Goal: Obtain resource: Download file/media

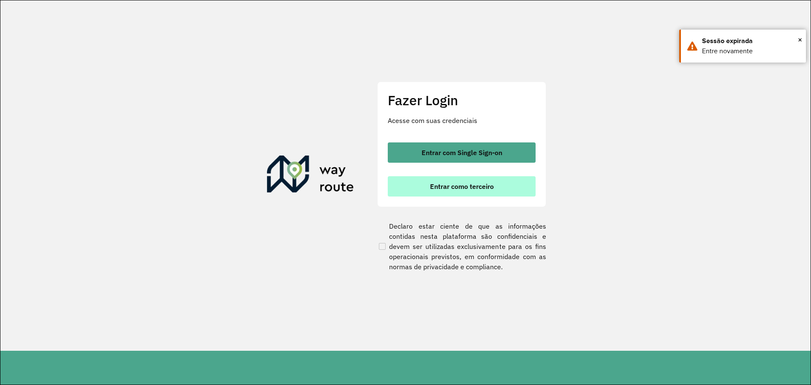
click at [471, 184] on span "Entrar como terceiro" at bounding box center [462, 186] width 64 height 7
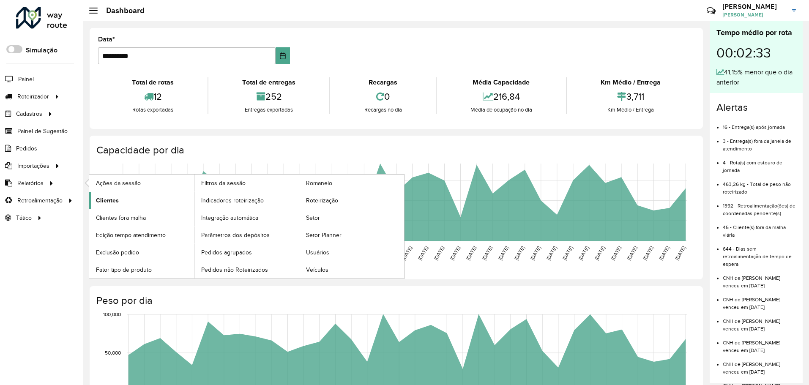
click at [116, 201] on span "Clientes" at bounding box center [107, 200] width 23 height 9
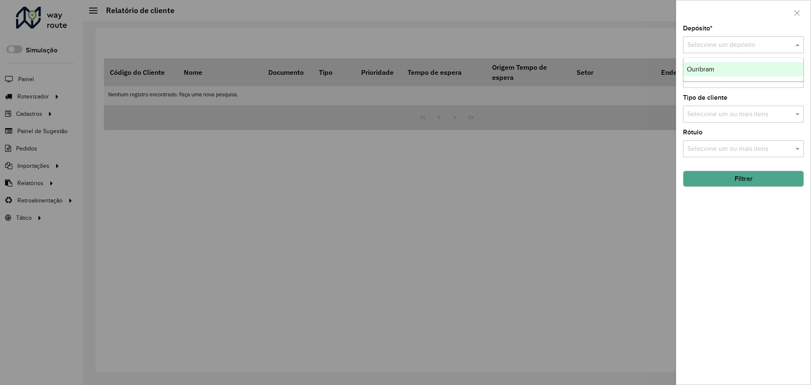
click at [743, 49] on input "text" at bounding box center [736, 45] width 96 height 10
click at [730, 71] on div "Ouribram" at bounding box center [744, 69] width 120 height 14
click at [755, 182] on button "Filtrar" at bounding box center [743, 179] width 121 height 16
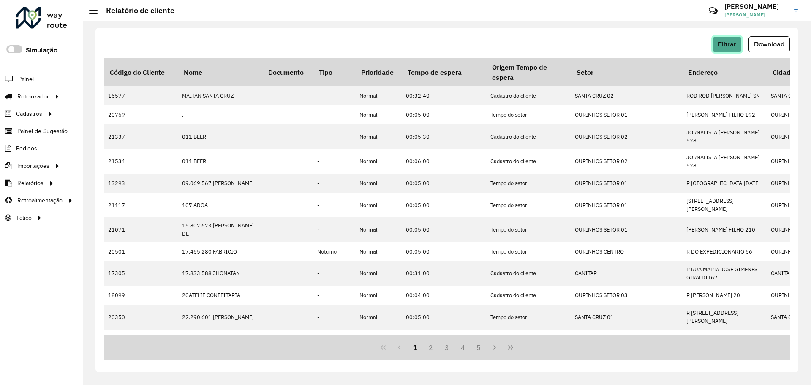
click at [719, 49] on button "Filtrar" at bounding box center [727, 44] width 29 height 16
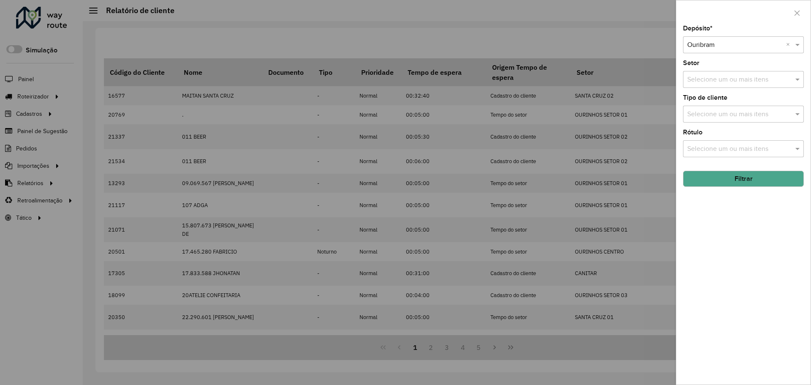
click at [745, 184] on button "Filtrar" at bounding box center [743, 179] width 121 height 16
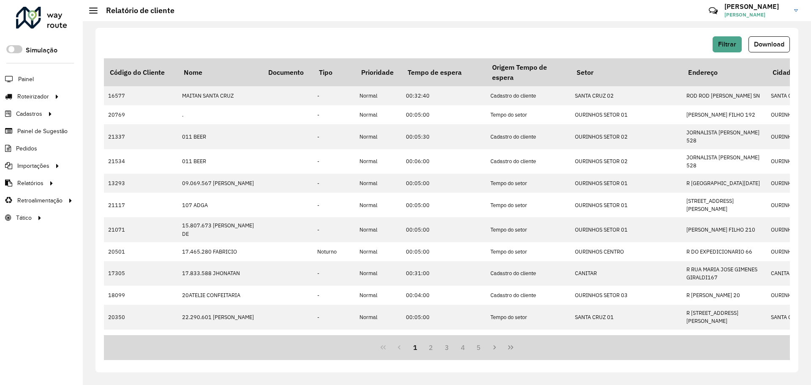
click at [776, 47] on span "Download" at bounding box center [769, 44] width 30 height 7
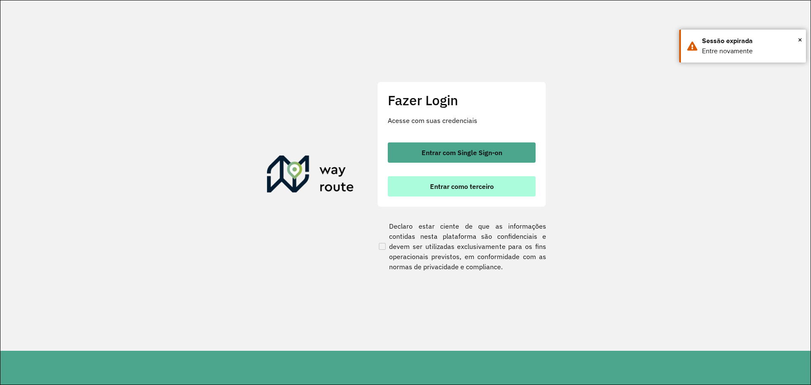
click at [405, 190] on button "Entrar como terceiro" at bounding box center [462, 186] width 148 height 20
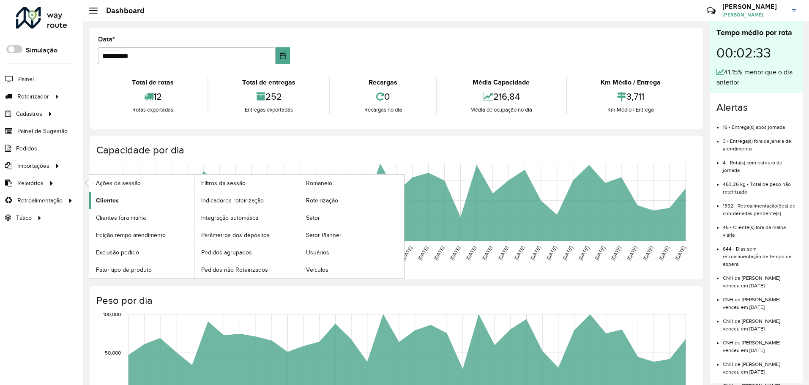
click at [105, 203] on span "Clientes" at bounding box center [107, 200] width 23 height 9
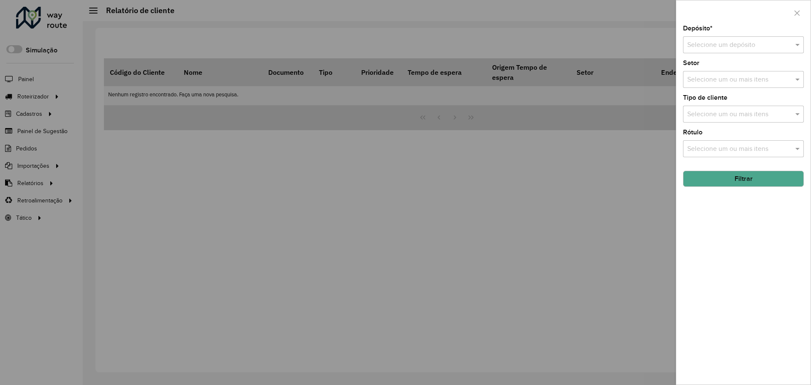
click at [789, 40] on div at bounding box center [743, 45] width 121 height 11
click at [757, 69] on div "Ouribram" at bounding box center [744, 69] width 120 height 14
click at [767, 177] on button "Filtrar" at bounding box center [743, 179] width 121 height 16
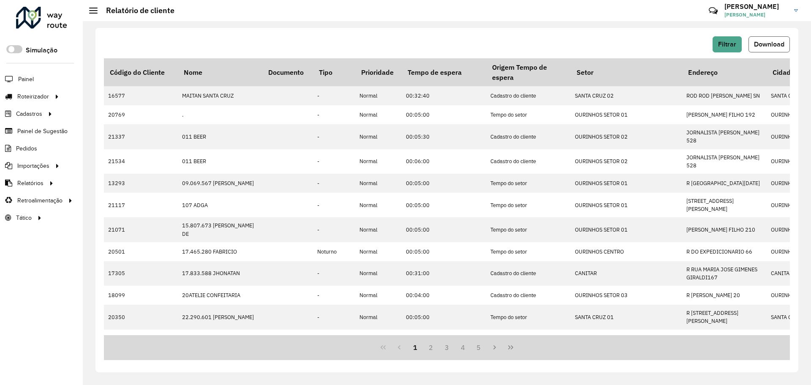
click at [778, 49] on button "Download" at bounding box center [769, 44] width 41 height 16
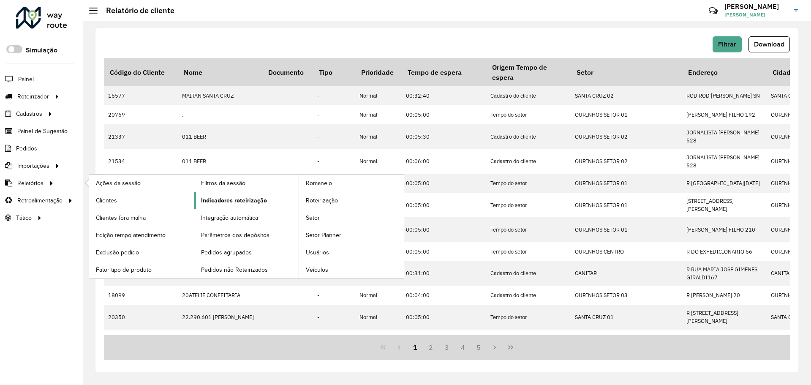
click at [230, 208] on link "Indicadores roteirização" at bounding box center [246, 200] width 105 height 17
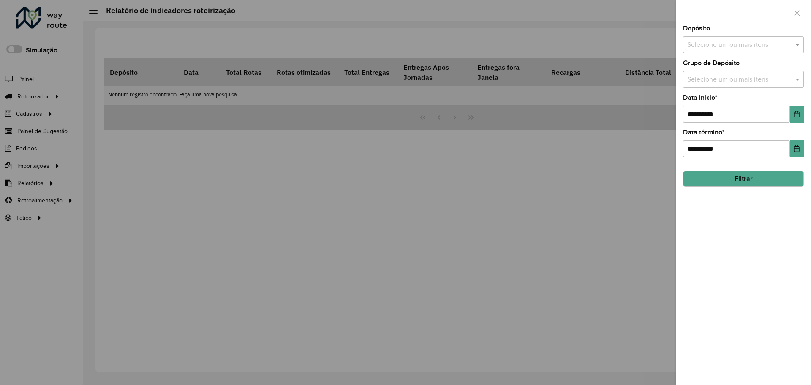
click at [763, 44] on input "text" at bounding box center [739, 45] width 108 height 10
click at [764, 85] on div "Ouribram" at bounding box center [744, 87] width 120 height 14
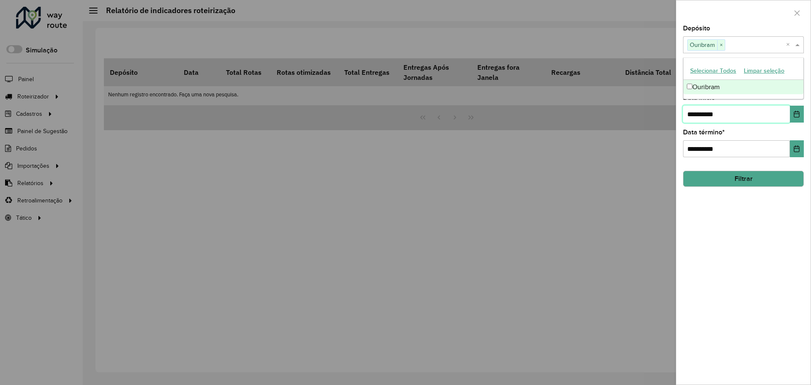
drag, startPoint x: 746, startPoint y: 113, endPoint x: 675, endPoint y: 115, distance: 71.0
click at [675, 115] on body "Aguarde... Pop-up bloqueado! Seu navegador bloqueou automáticamente a abertura …" at bounding box center [405, 192] width 811 height 385
type input "**********"
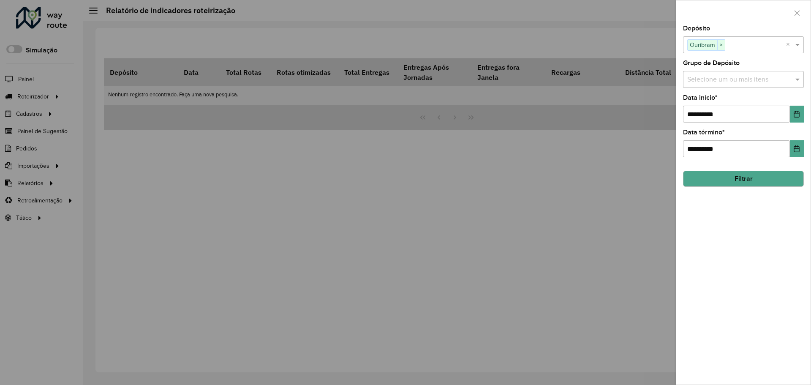
click at [747, 179] on button "Filtrar" at bounding box center [743, 179] width 121 height 16
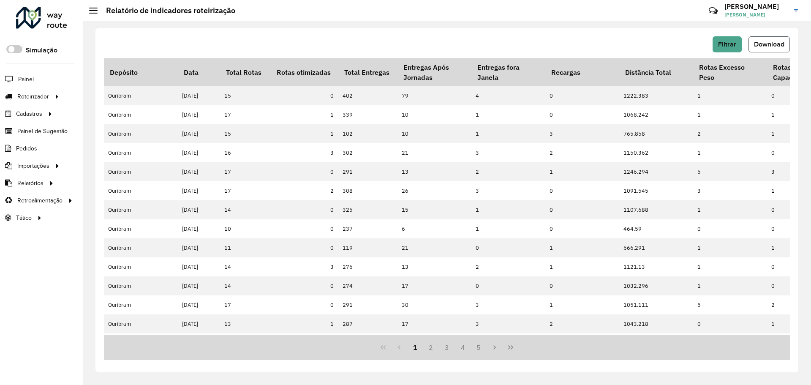
click at [759, 43] on span "Download" at bounding box center [769, 44] width 30 height 7
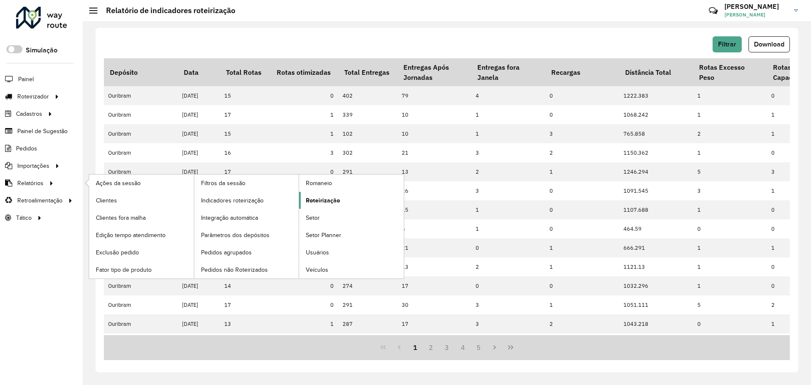
click at [337, 199] on span "Roteirização" at bounding box center [323, 200] width 34 height 9
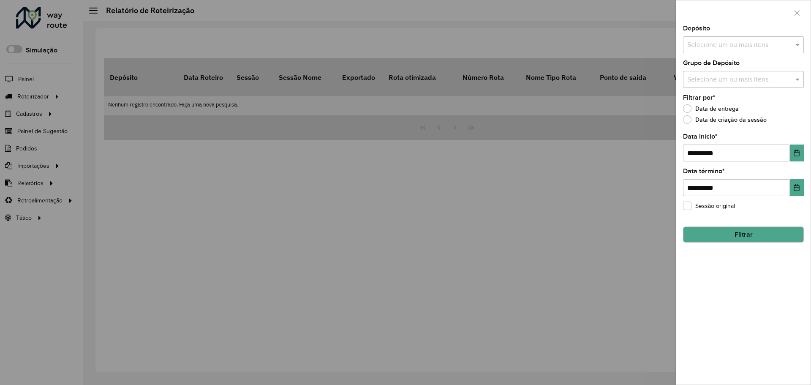
click at [717, 43] on input "text" at bounding box center [739, 45] width 108 height 10
click at [754, 80] on div "Ouribram" at bounding box center [744, 87] width 120 height 14
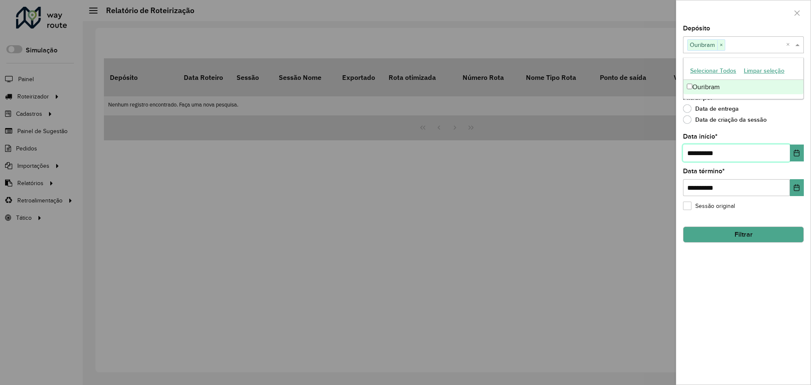
drag, startPoint x: 732, startPoint y: 147, endPoint x: 654, endPoint y: 146, distance: 78.2
click at [654, 146] on body "Aguarde... Pop-up bloqueado! Seu navegador bloqueou automáticamente a abertura …" at bounding box center [405, 192] width 811 height 385
type input "**********"
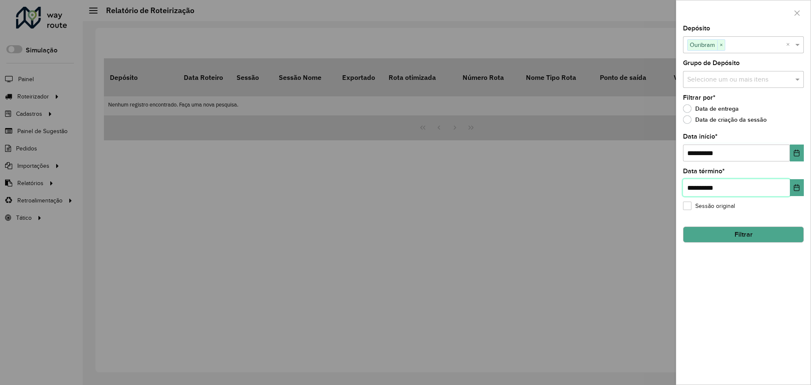
drag, startPoint x: 719, startPoint y: 188, endPoint x: 657, endPoint y: 188, distance: 62.1
click at [657, 188] on body "Aguarde... Pop-up bloqueado! Seu navegador bloqueou automáticamente a abertura …" at bounding box center [405, 192] width 811 height 385
type input "**********"
click at [734, 235] on button "Filtrar" at bounding box center [743, 235] width 121 height 16
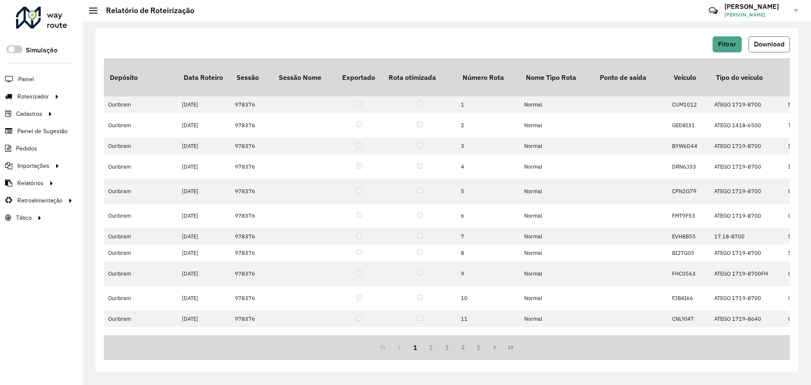
click at [782, 39] on button "Download" at bounding box center [769, 44] width 41 height 16
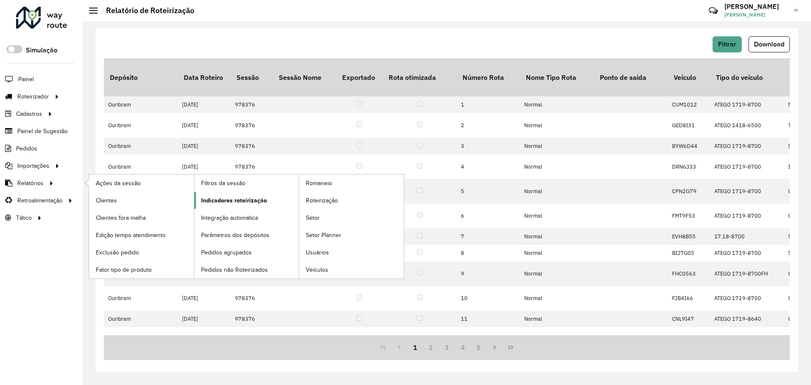
click at [221, 196] on span "Indicadores roteirização" at bounding box center [234, 200] width 66 height 9
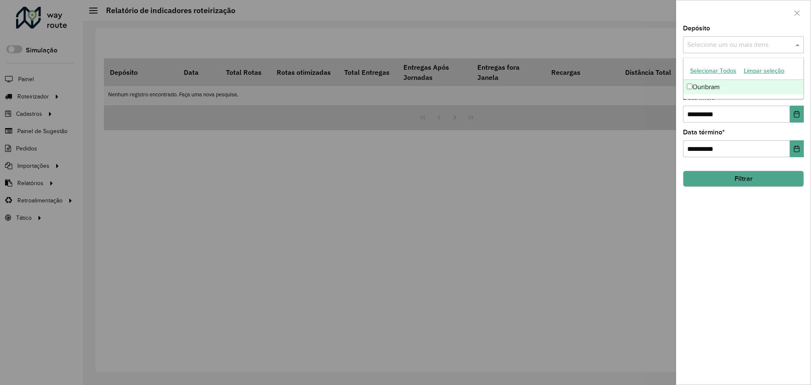
click at [698, 44] on input "text" at bounding box center [739, 45] width 108 height 10
click at [703, 89] on div "Ouribram" at bounding box center [744, 87] width 120 height 14
drag, startPoint x: 748, startPoint y: 119, endPoint x: 694, endPoint y: 125, distance: 54.8
click at [694, 125] on div "**********" at bounding box center [744, 204] width 134 height 359
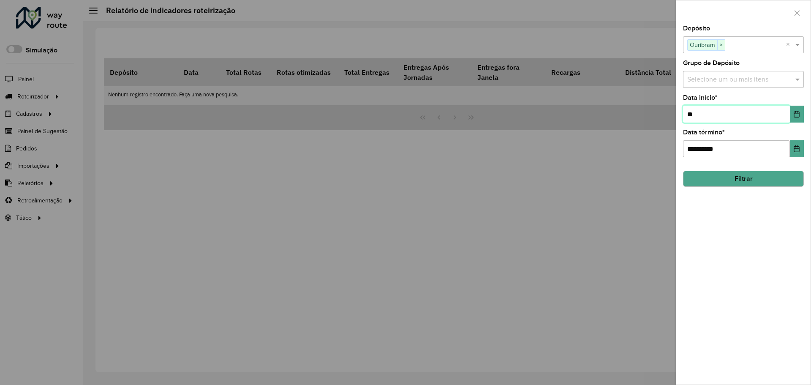
type input "*"
type input "**********"
click at [736, 176] on button "Filtrar" at bounding box center [743, 179] width 121 height 16
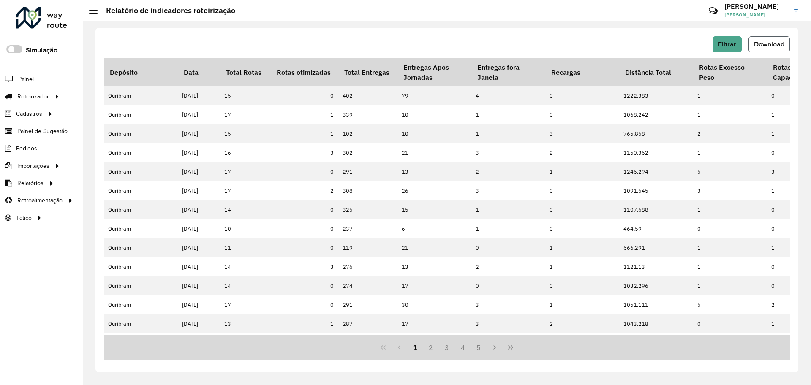
click at [788, 41] on button "Download" at bounding box center [769, 44] width 41 height 16
click at [32, 147] on span "Pedidos" at bounding box center [27, 148] width 22 height 9
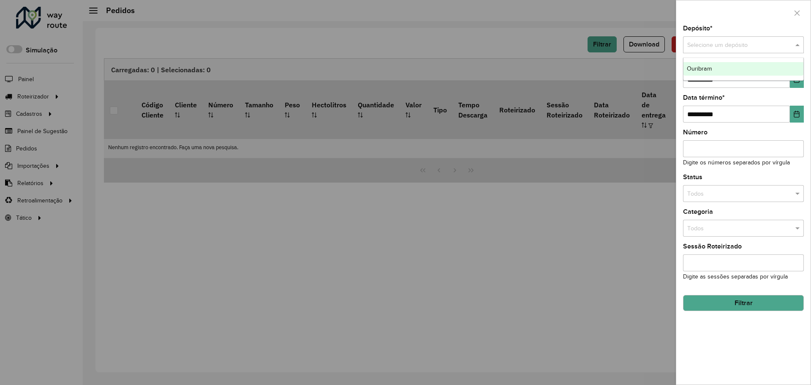
click at [714, 45] on input "text" at bounding box center [736, 45] width 96 height 9
click at [729, 66] on div "Ouribram" at bounding box center [744, 69] width 120 height 14
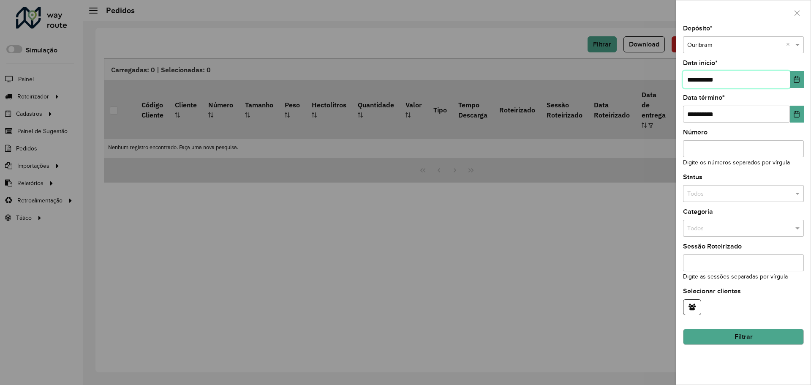
drag, startPoint x: 747, startPoint y: 79, endPoint x: 671, endPoint y: 88, distance: 77.0
click at [672, 87] on body "Aguarde... Pop-up bloqueado! Seu navegador bloqueou automáticamente a abertura …" at bounding box center [405, 192] width 811 height 385
type input "**********"
click at [778, 333] on button "Filtrar" at bounding box center [743, 337] width 121 height 16
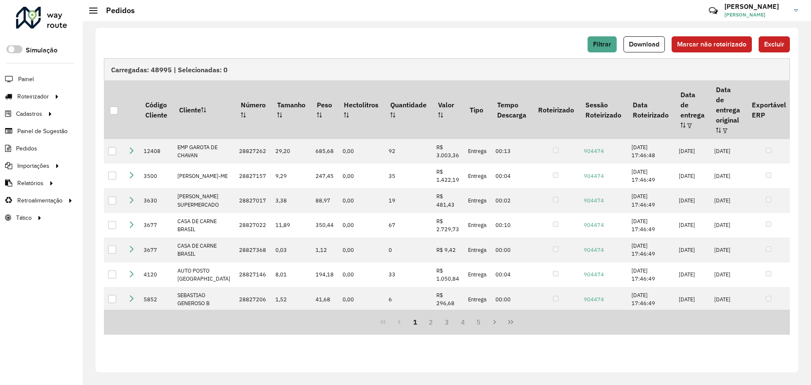
click at [622, 49] on div "Filtrar Download Marcar não roteirizado Excluir" at bounding box center [447, 44] width 686 height 16
click at [627, 49] on button "Download" at bounding box center [644, 44] width 41 height 16
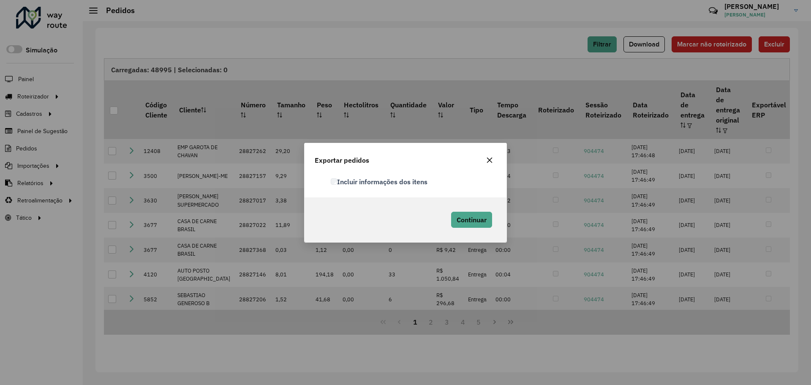
click at [399, 186] on label "Incluir informações dos itens" at bounding box center [379, 182] width 97 height 10
click at [484, 220] on span "Continuar" at bounding box center [472, 220] width 30 height 8
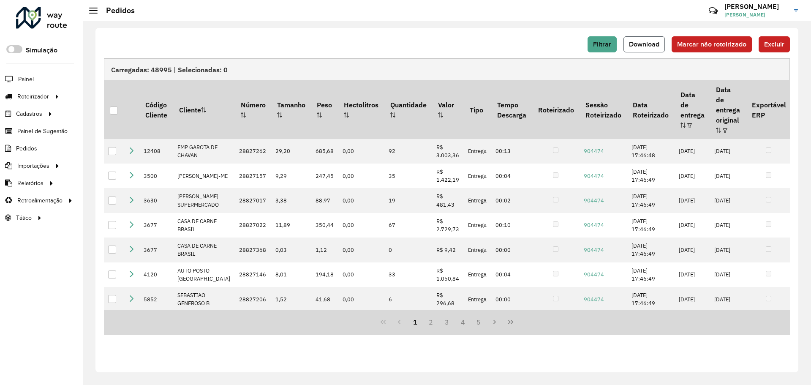
click at [646, 49] on button "Download" at bounding box center [644, 44] width 41 height 16
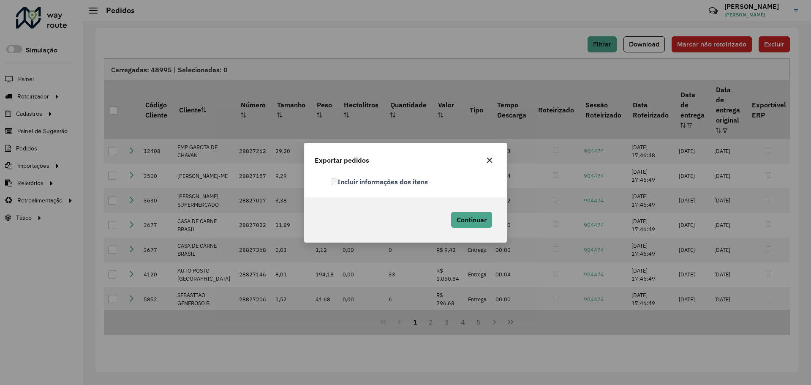
click at [396, 185] on label "Incluir informações dos itens" at bounding box center [379, 182] width 97 height 10
click at [478, 222] on span "Continuar" at bounding box center [472, 220] width 30 height 8
